Goal: Task Accomplishment & Management: Use online tool/utility

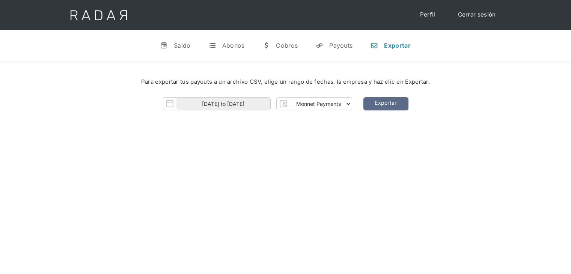
click at [377, 99] on link "Exportar" at bounding box center [385, 103] width 45 height 13
click at [369, 103] on link "Exportar" at bounding box center [385, 103] width 45 height 13
click at [390, 108] on link "Exportar" at bounding box center [385, 103] width 45 height 13
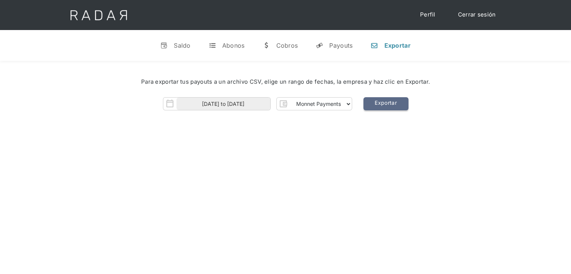
click at [390, 108] on link "Exportar" at bounding box center [385, 103] width 45 height 13
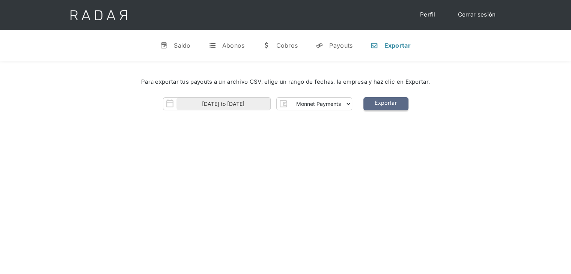
click at [390, 108] on link "Exportar" at bounding box center [385, 103] width 45 height 13
